Goal: Task Accomplishment & Management: Manage account settings

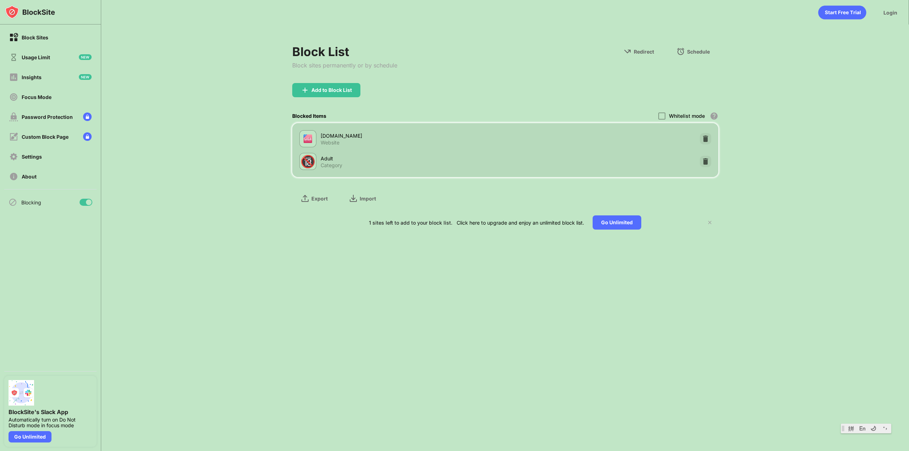
click at [89, 202] on div at bounding box center [89, 203] width 6 height 6
click at [88, 205] on div at bounding box center [86, 202] width 13 height 7
